Goal: Task Accomplishment & Management: Manage account settings

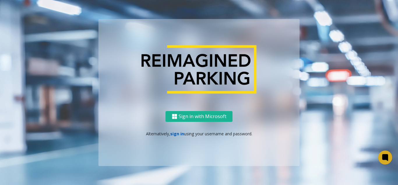
click at [178, 132] on link "sign in" at bounding box center [177, 134] width 14 height 6
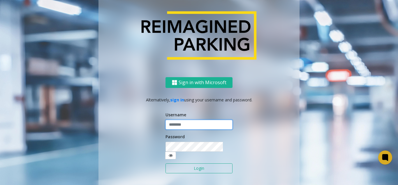
type input "*******"
click at [183, 168] on button "Login" at bounding box center [199, 168] width 67 height 10
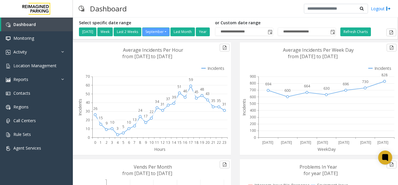
scroll to position [62, 0]
click at [29, 57] on link "Activity" at bounding box center [36, 52] width 73 height 14
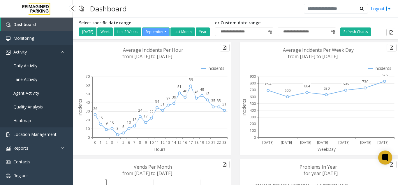
scroll to position [0, 0]
click at [34, 65] on span "Daily Activity" at bounding box center [25, 66] width 24 height 6
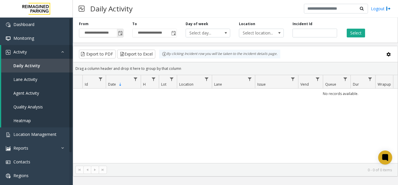
click at [119, 34] on span "Toggle popup" at bounding box center [120, 33] width 5 height 5
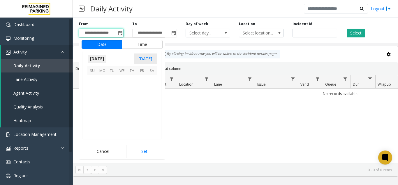
scroll to position [104690, 0]
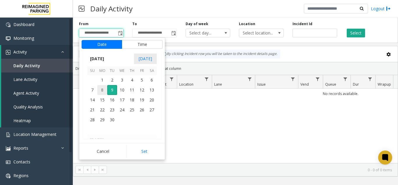
click at [104, 88] on span "8" at bounding box center [102, 90] width 10 height 10
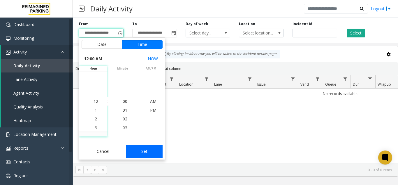
drag, startPoint x: 143, startPoint y: 152, endPoint x: 356, endPoint y: 68, distance: 229.0
click at [144, 151] on button "Set" at bounding box center [144, 151] width 37 height 13
type input "**********"
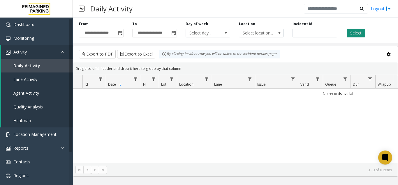
click at [356, 35] on button "Select" at bounding box center [356, 33] width 18 height 9
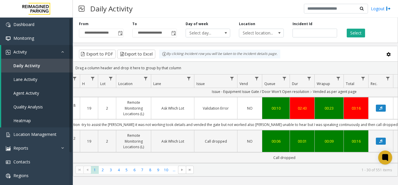
scroll to position [700, 61]
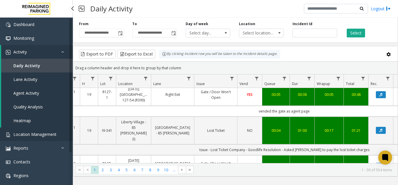
click at [34, 134] on span "Location Management" at bounding box center [34, 134] width 43 height 6
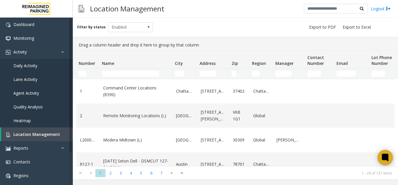
click at [384, 155] on icon at bounding box center [385, 157] width 4 height 4
click at [380, 60] on span "Lot Phone Number" at bounding box center [382, 60] width 20 height 11
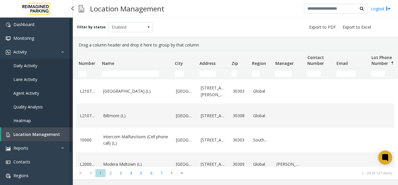
click at [44, 135] on span "Location Management" at bounding box center [36, 134] width 47 height 6
click at [41, 132] on span "Location Management" at bounding box center [36, 134] width 47 height 6
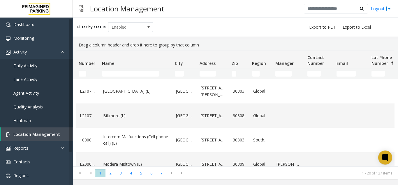
click at [392, 62] on span "Sortable" at bounding box center [393, 63] width 5 height 5
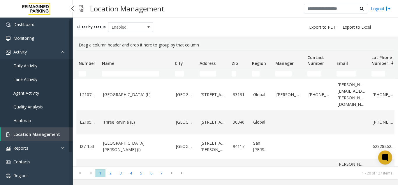
click at [18, 138] on link "Location Management" at bounding box center [37, 134] width 72 height 14
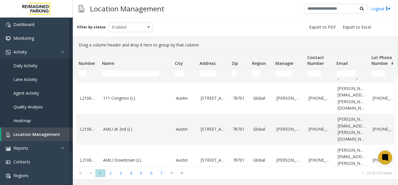
scroll to position [117, 0]
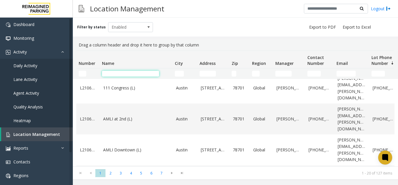
click at [107, 73] on input "Name Filter" at bounding box center [130, 74] width 57 height 6
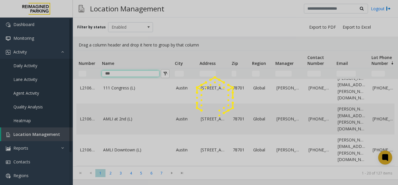
scroll to position [0, 0]
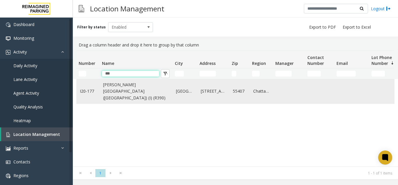
type input "***"
click at [116, 94] on link "[PERSON_NAME][GEOGRAPHIC_DATA] ([GEOGRAPHIC_DATA]) (I) (R390)" at bounding box center [136, 91] width 66 height 20
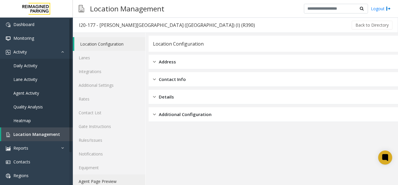
click at [120, 178] on link "Agent Page Preview" at bounding box center [109, 181] width 73 height 14
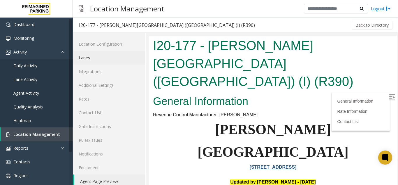
click at [105, 60] on link "Lanes" at bounding box center [109, 58] width 73 height 14
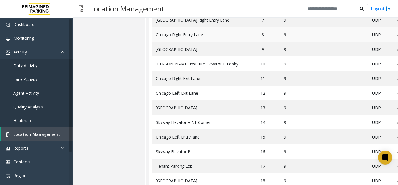
scroll to position [161, 0]
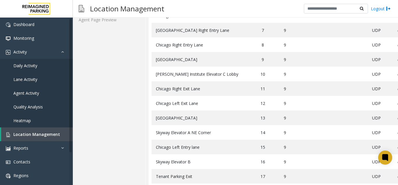
click at [33, 133] on span "Location Management" at bounding box center [36, 134] width 47 height 6
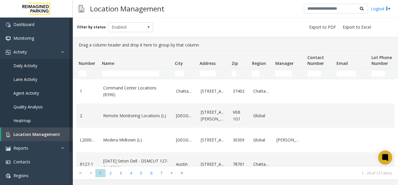
drag, startPoint x: 389, startPoint y: 154, endPoint x: 388, endPoint y: 159, distance: 5.0
click at [388, 157] on icon at bounding box center [386, 157] width 6 height 7
click at [388, 161] on icon at bounding box center [386, 158] width 10 height 10
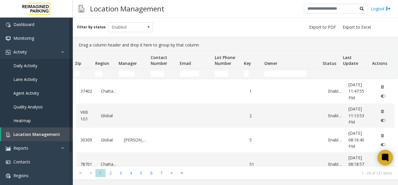
click at [389, 159] on icon at bounding box center [386, 158] width 10 height 10
